Goal: Transaction & Acquisition: Purchase product/service

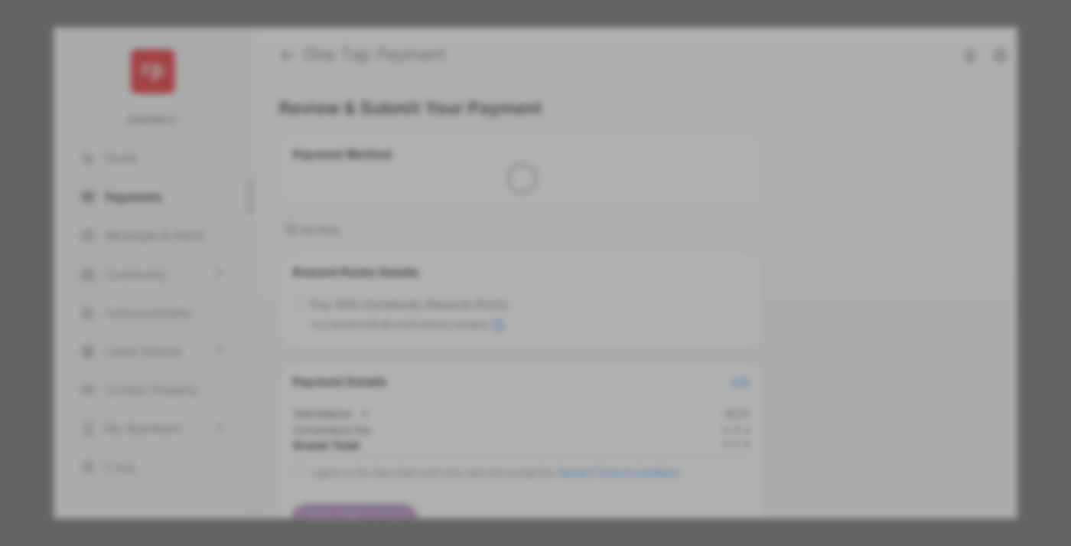
click at [507, 295] on div "Other Amount" at bounding box center [507, 308] width 248 height 26
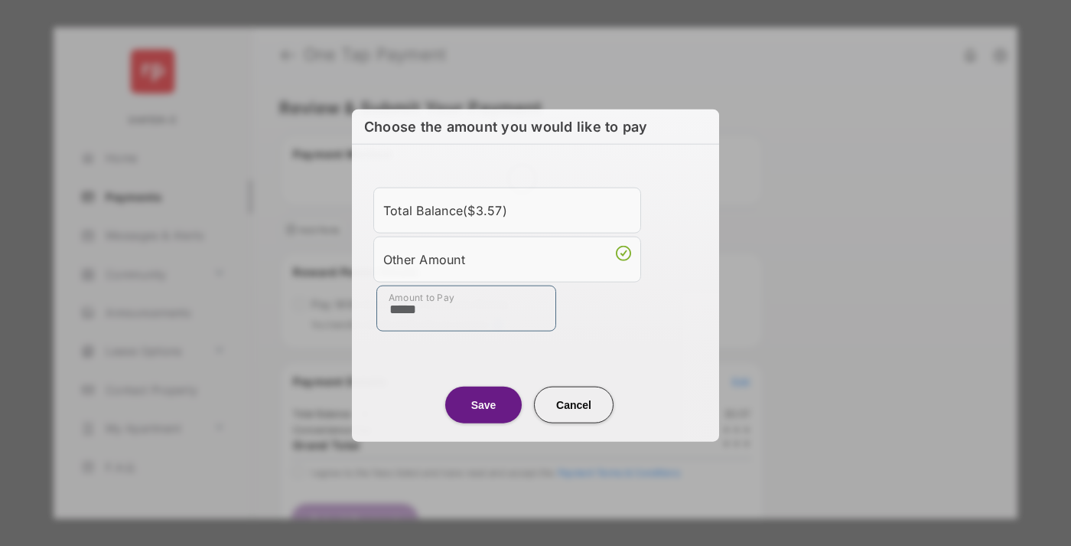
type input "*****"
click at [484, 402] on button "Save" at bounding box center [483, 404] width 77 height 37
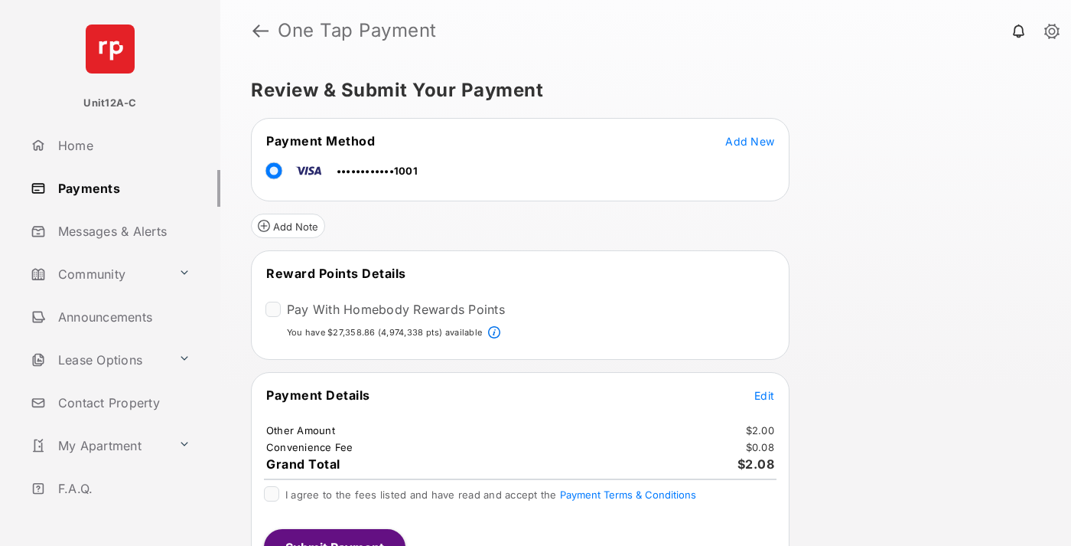
click at [764, 394] on span "Edit" at bounding box center [764, 395] width 20 height 13
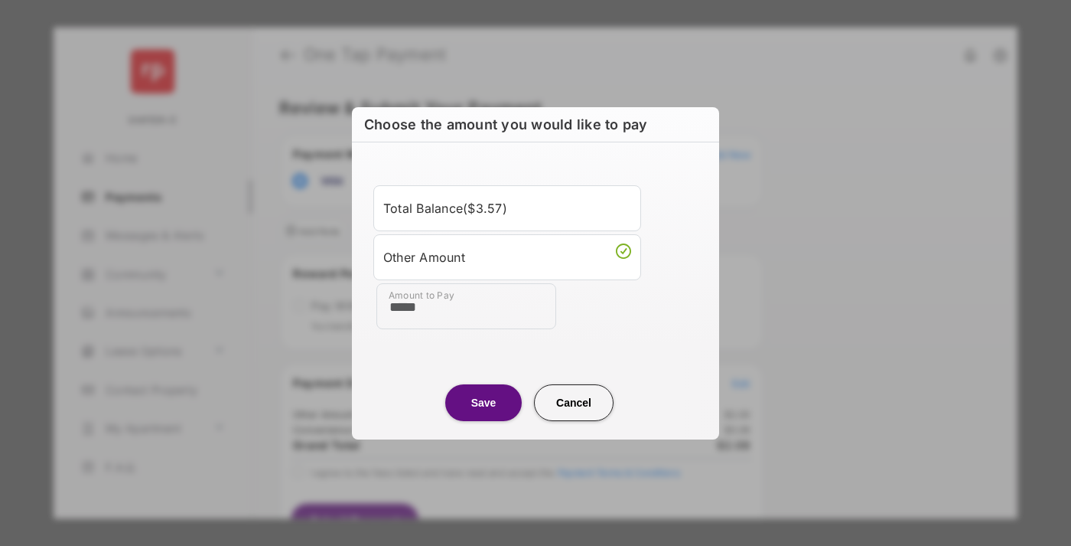
click at [484, 402] on button "Save" at bounding box center [483, 402] width 77 height 37
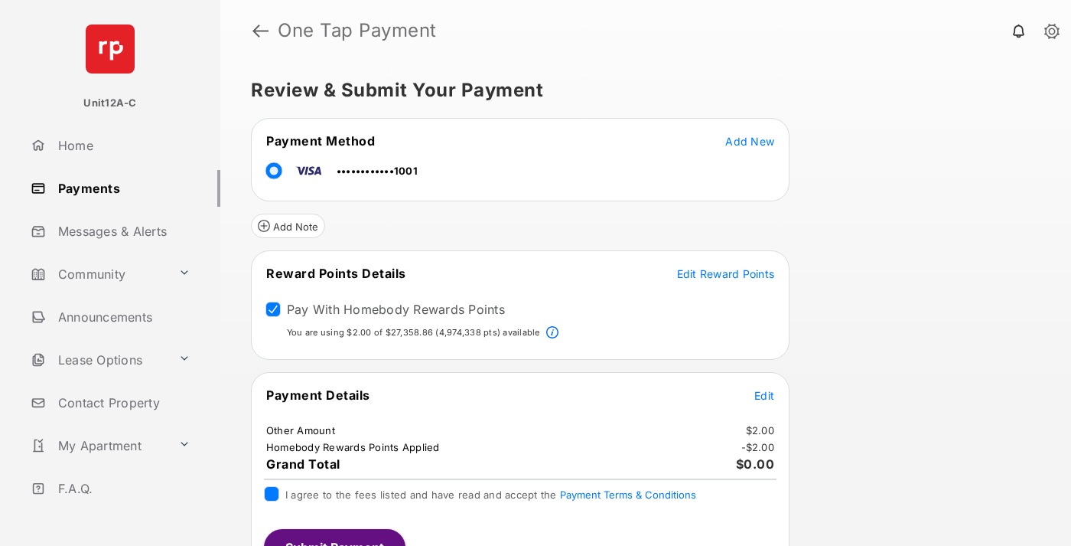
click at [334, 537] on button "Submit Payment" at bounding box center [335, 547] width 142 height 37
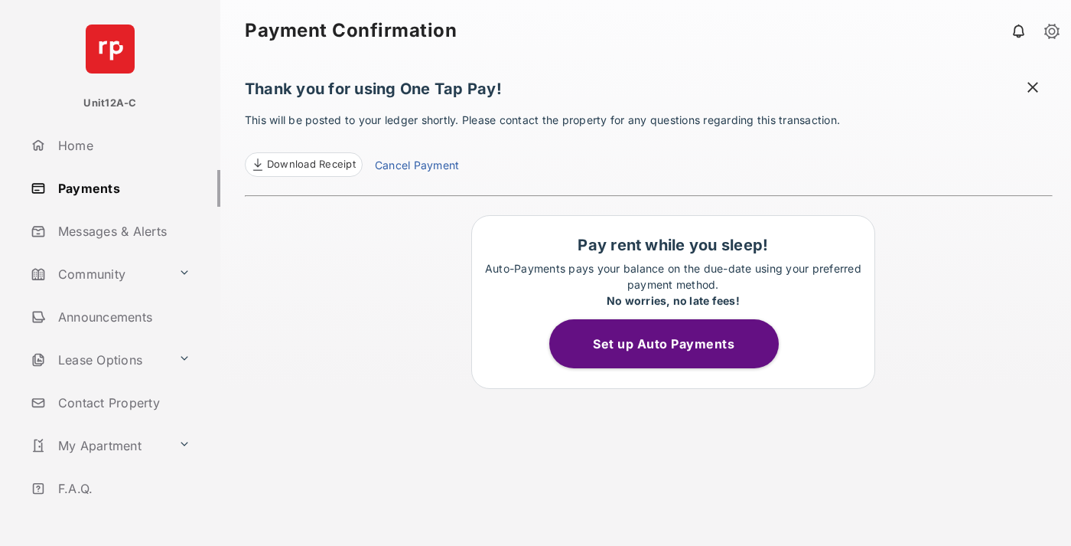
click at [303, 165] on span "Download Receipt" at bounding box center [311, 164] width 89 height 15
